Goal: Information Seeking & Learning: Find specific fact

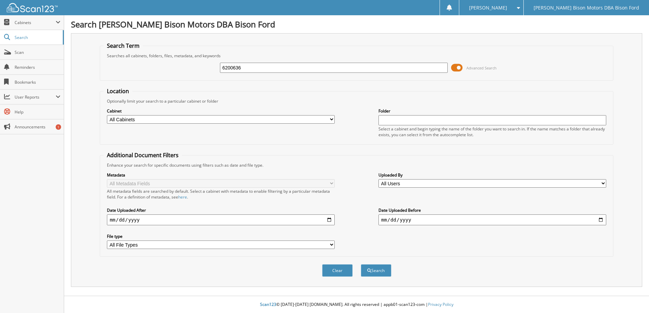
type input "6200636"
click at [361, 265] on button "Search" at bounding box center [376, 271] width 31 height 13
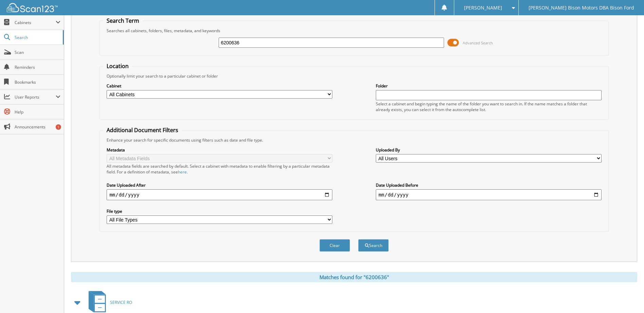
scroll to position [66, 0]
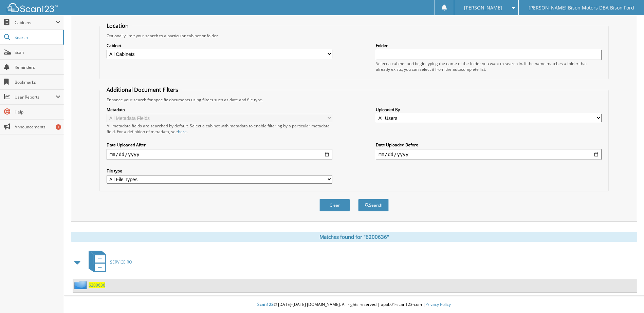
click at [97, 285] on span "6200636" at bounding box center [97, 286] width 17 height 6
